Goal: Navigation & Orientation: Find specific page/section

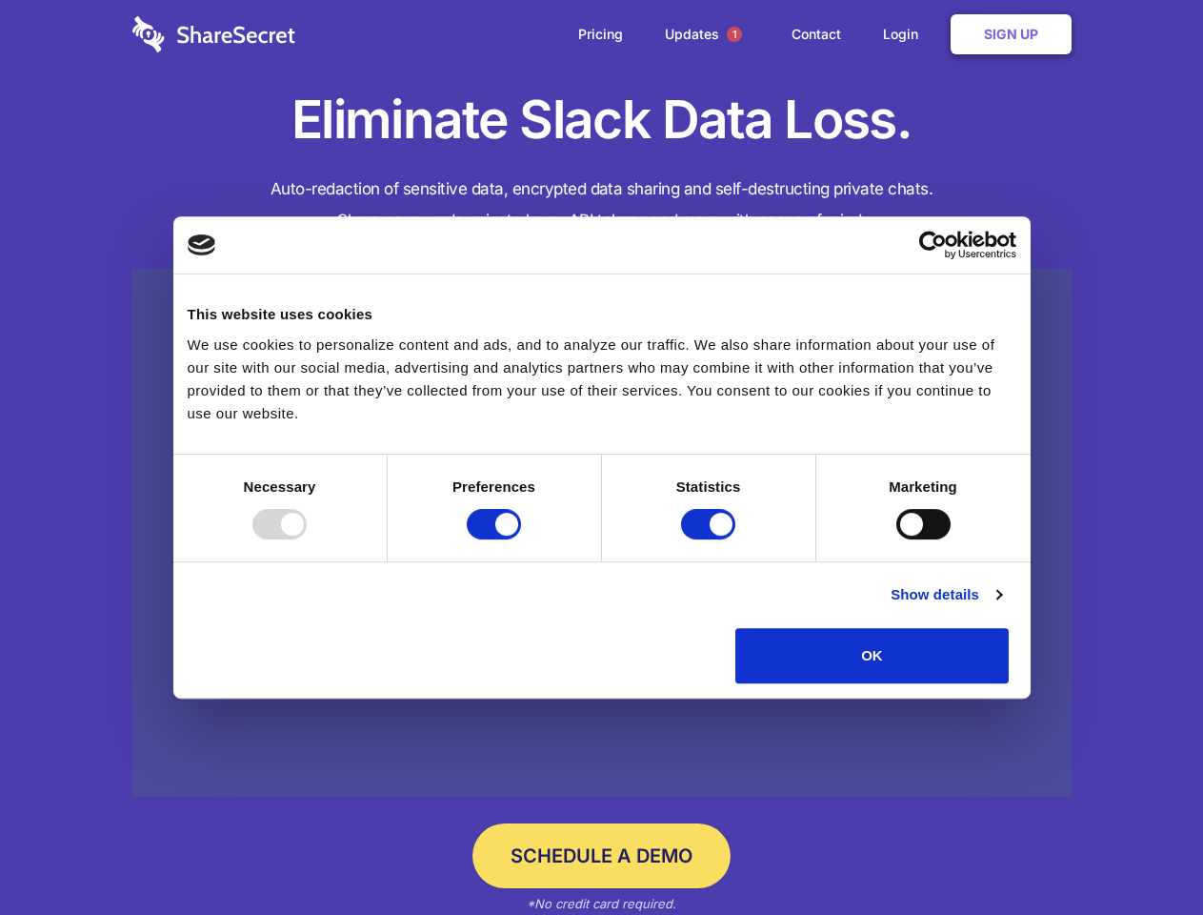
click at [307, 539] on div at bounding box center [279, 524] width 54 height 30
click at [521, 539] on input "Preferences" at bounding box center [494, 524] width 54 height 30
checkbox input "false"
click at [711, 539] on input "Statistics" at bounding box center [708, 524] width 54 height 30
checkbox input "false"
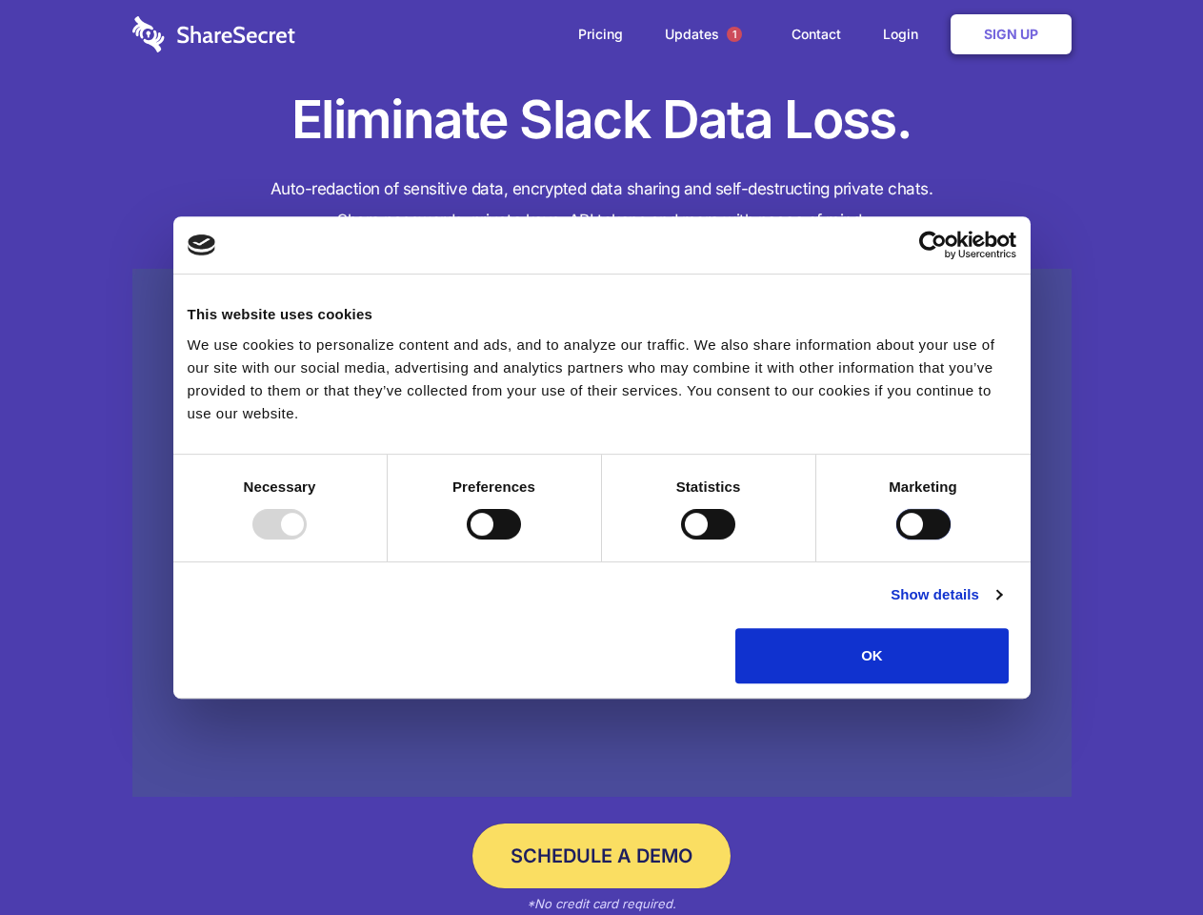
click at [897, 539] on input "Marketing" at bounding box center [924, 524] width 54 height 30
checkbox input "true"
click at [1001, 606] on link "Show details" at bounding box center [946, 594] width 111 height 23
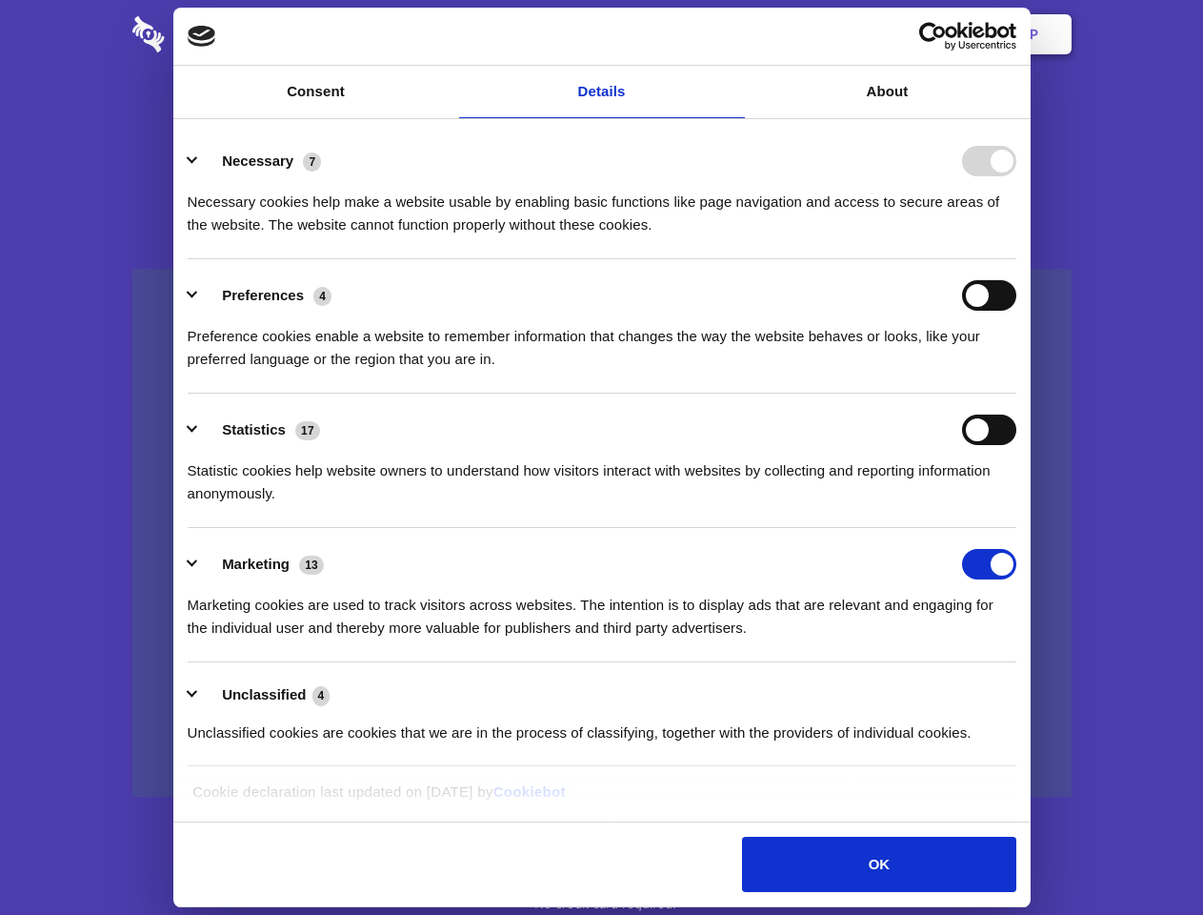
click at [1017, 259] on li "Necessary 7 Necessary cookies help make a website usable by enabling basic func…" at bounding box center [602, 192] width 829 height 134
click at [734, 34] on span "1" at bounding box center [734, 34] width 15 height 15
